Goal: Task Accomplishment & Management: Use online tool/utility

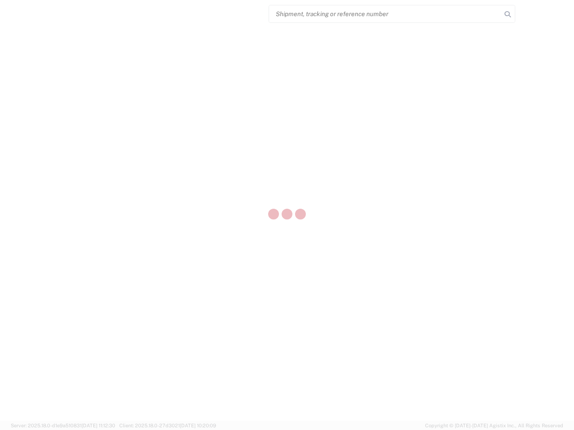
select select "US"
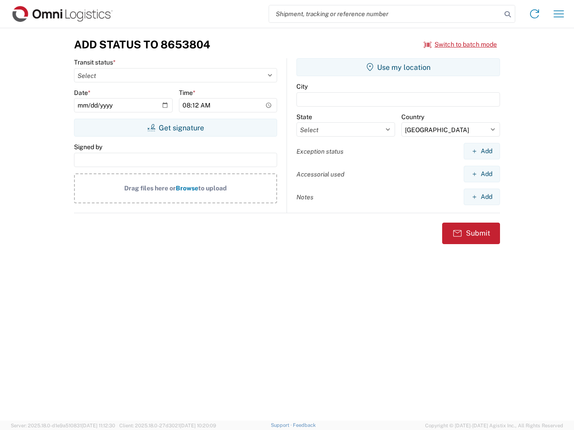
click at [385, 14] on input "search" at bounding box center [385, 13] width 232 height 17
click at [508, 14] on icon at bounding box center [507, 14] width 13 height 13
click at [534, 14] on icon at bounding box center [534, 14] width 14 height 14
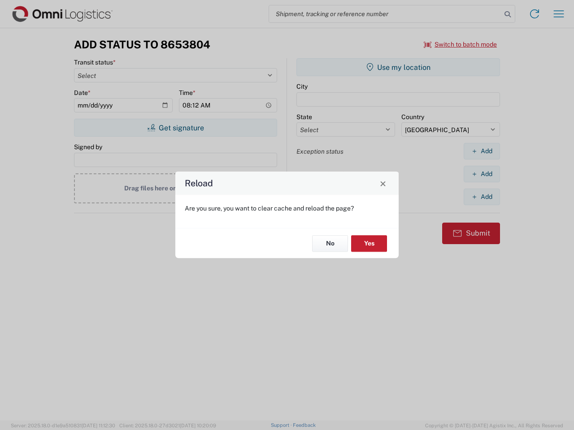
click at [559, 14] on div "Reload Are you sure, you want to clear cache and reload the page? No Yes" at bounding box center [287, 215] width 574 height 430
click at [460, 44] on div "Reload Are you sure, you want to clear cache and reload the page? No Yes" at bounding box center [287, 215] width 574 height 430
click at [175, 128] on div "Reload Are you sure, you want to clear cache and reload the page? No Yes" at bounding box center [287, 215] width 574 height 430
click at [398, 67] on div "Reload Are you sure, you want to clear cache and reload the page? No Yes" at bounding box center [287, 215] width 574 height 430
click at [482, 151] on div "Reload Are you sure, you want to clear cache and reload the page? No Yes" at bounding box center [287, 215] width 574 height 430
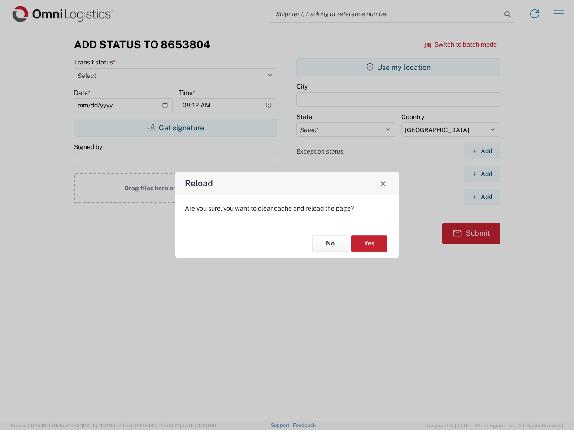
click at [482, 174] on div "Reload Are you sure, you want to clear cache and reload the page? No Yes" at bounding box center [287, 215] width 574 height 430
click at [482, 197] on div "Reload Are you sure, you want to clear cache and reload the page? No Yes" at bounding box center [287, 215] width 574 height 430
